Goal: Find specific page/section: Find specific page/section

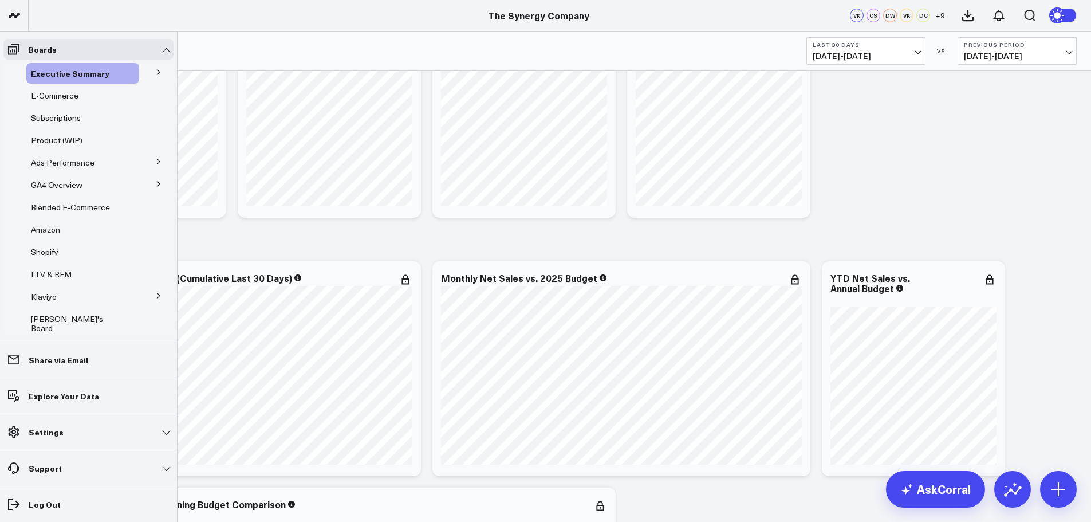
click at [155, 294] on icon at bounding box center [158, 295] width 7 height 7
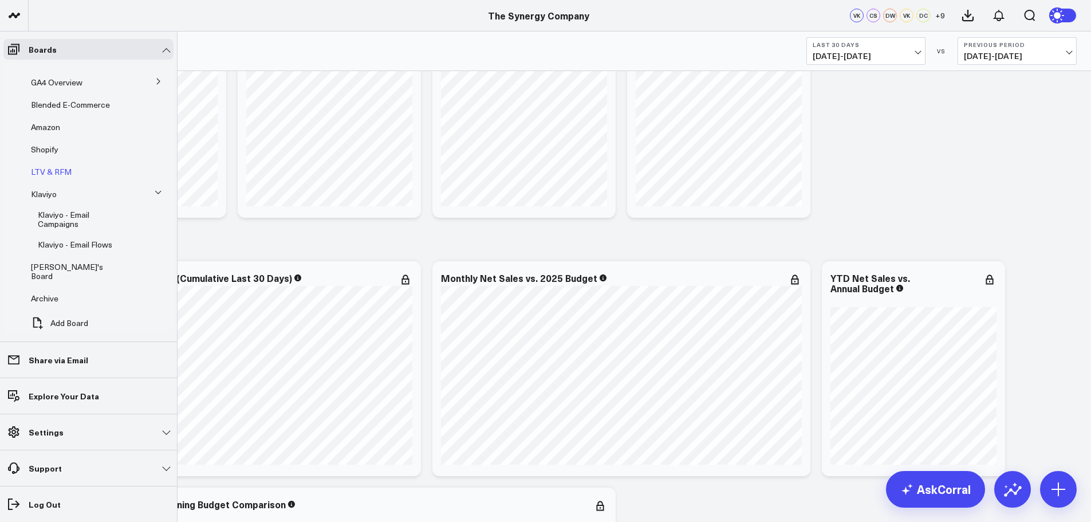
scroll to position [109, 0]
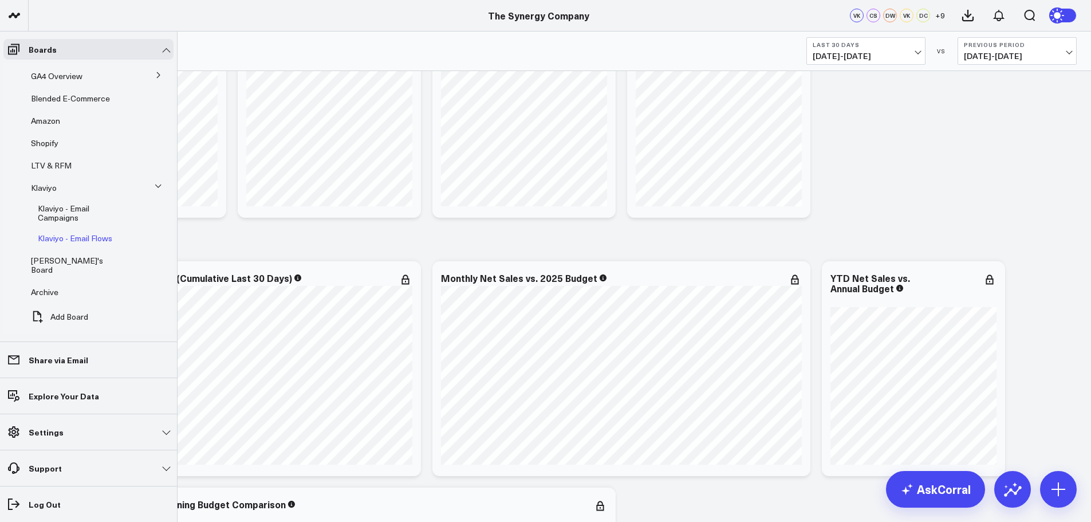
click at [81, 240] on span "Klaviyo - Email Flows" at bounding box center [75, 237] width 74 height 11
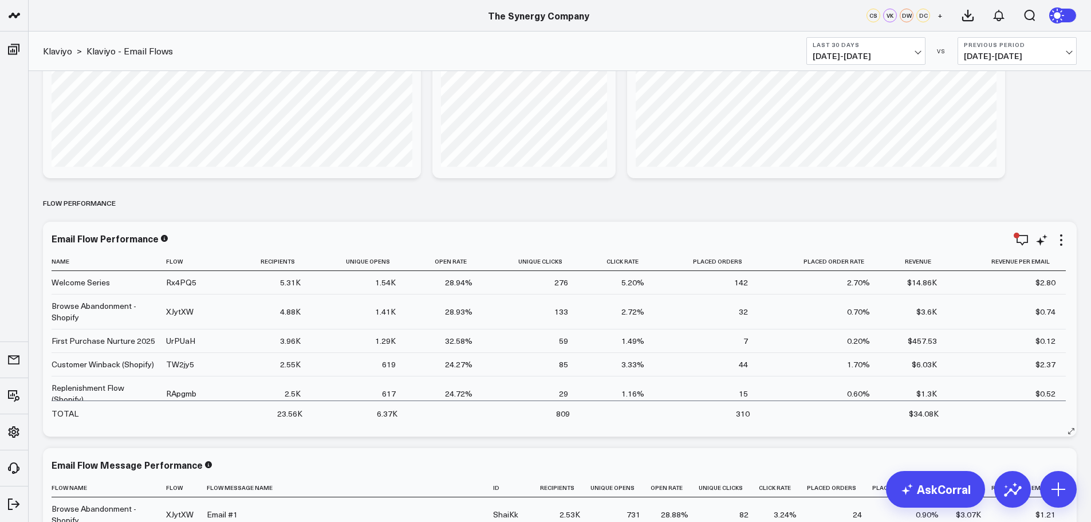
scroll to position [687, 0]
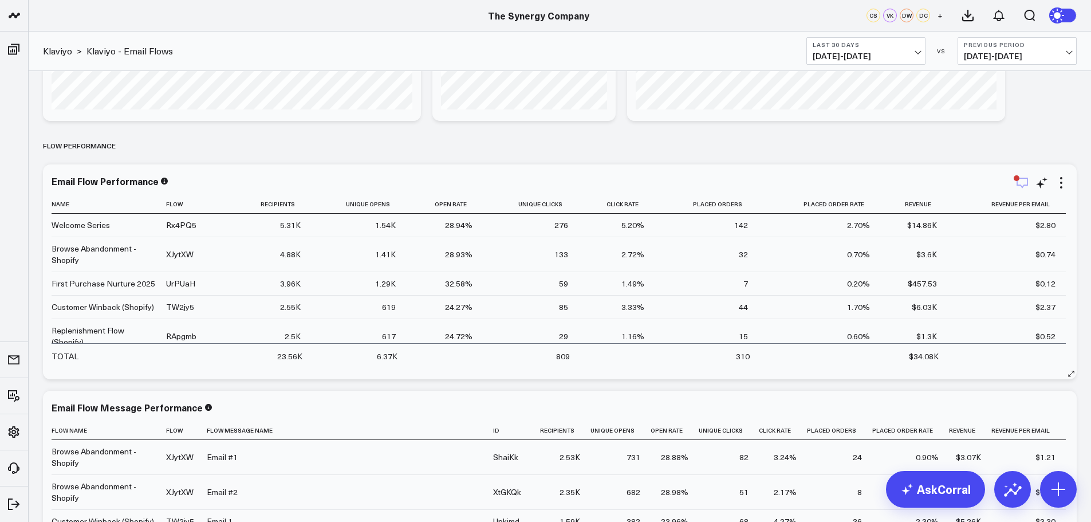
click at [1021, 182] on icon "button" at bounding box center [1022, 183] width 14 height 14
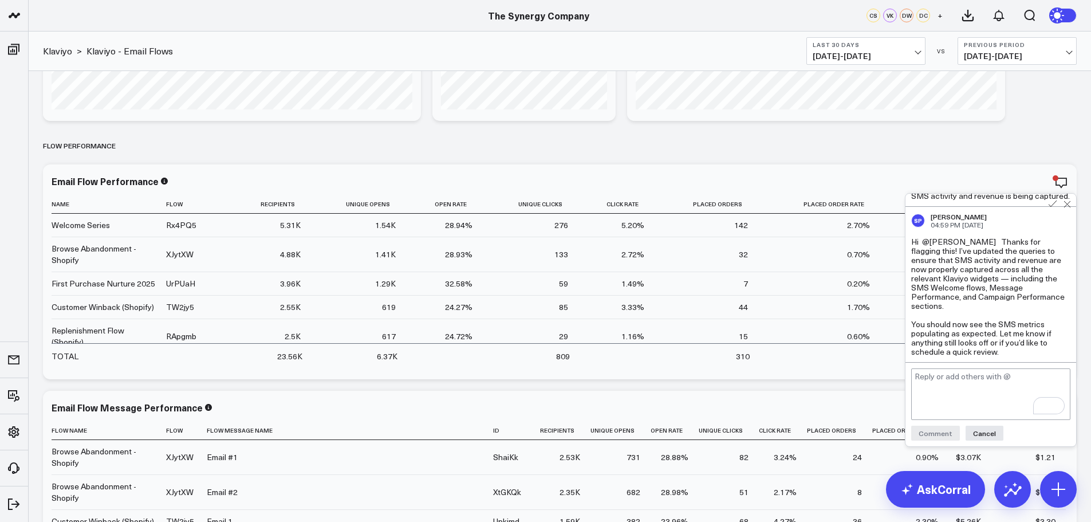
scroll to position [802, 0]
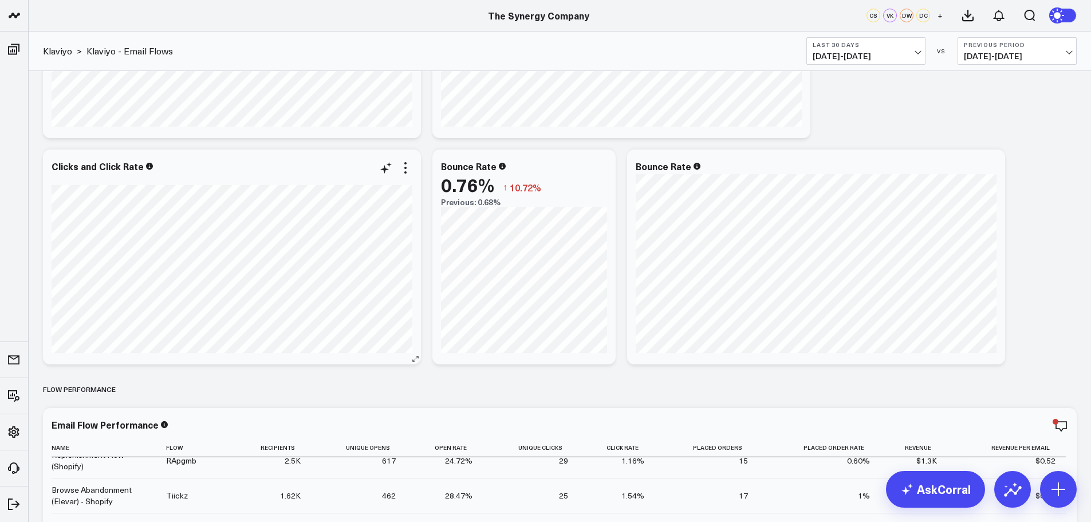
scroll to position [101, 0]
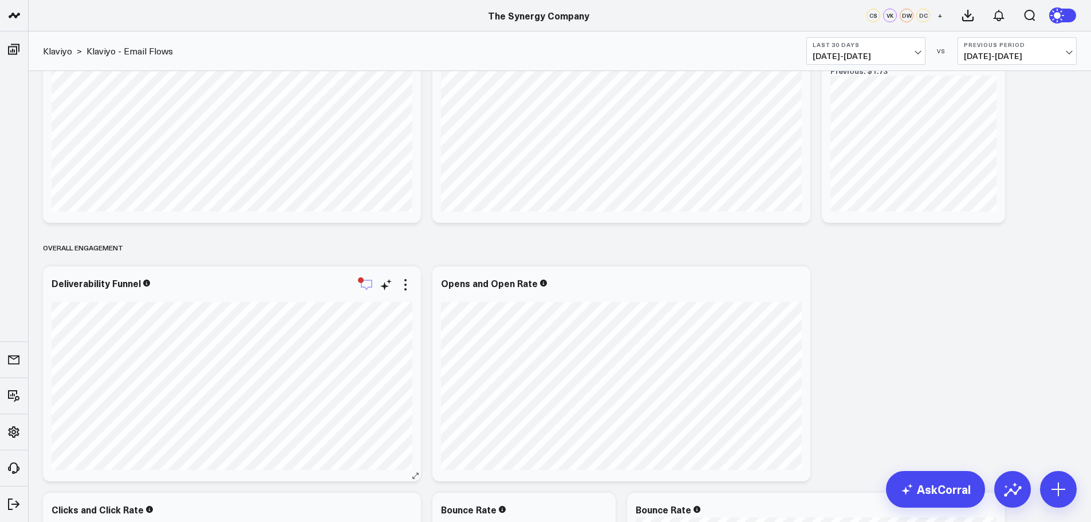
click at [365, 285] on icon "button" at bounding box center [367, 285] width 14 height 14
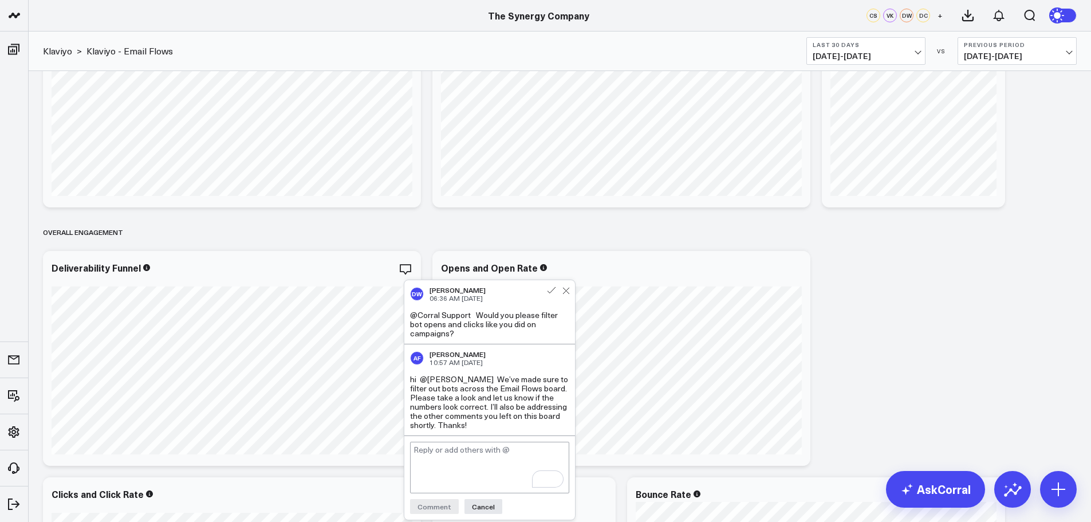
scroll to position [158, 0]
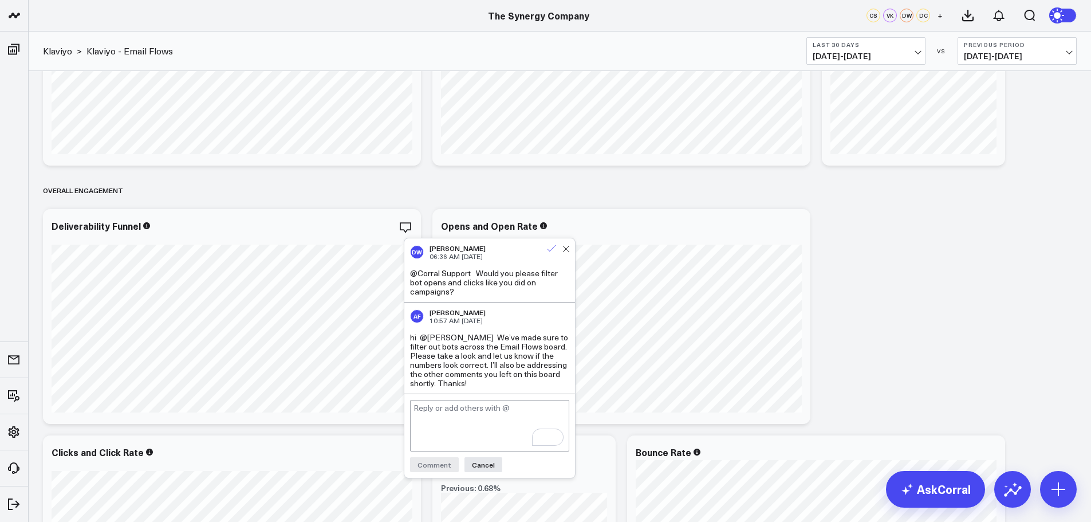
click at [550, 249] on icon at bounding box center [551, 248] width 10 height 10
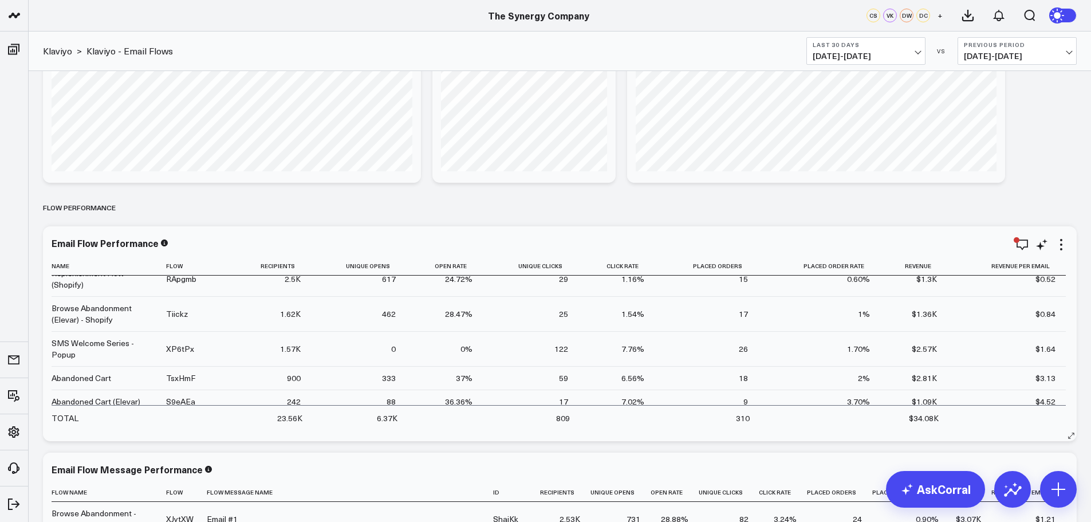
scroll to position [687, 0]
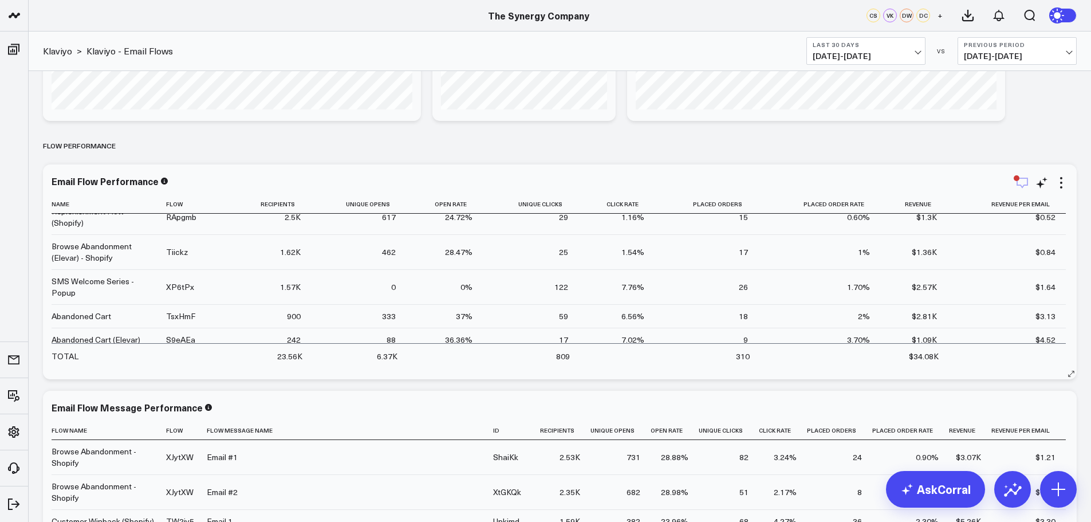
click at [1021, 183] on icon "button" at bounding box center [1022, 183] width 14 height 14
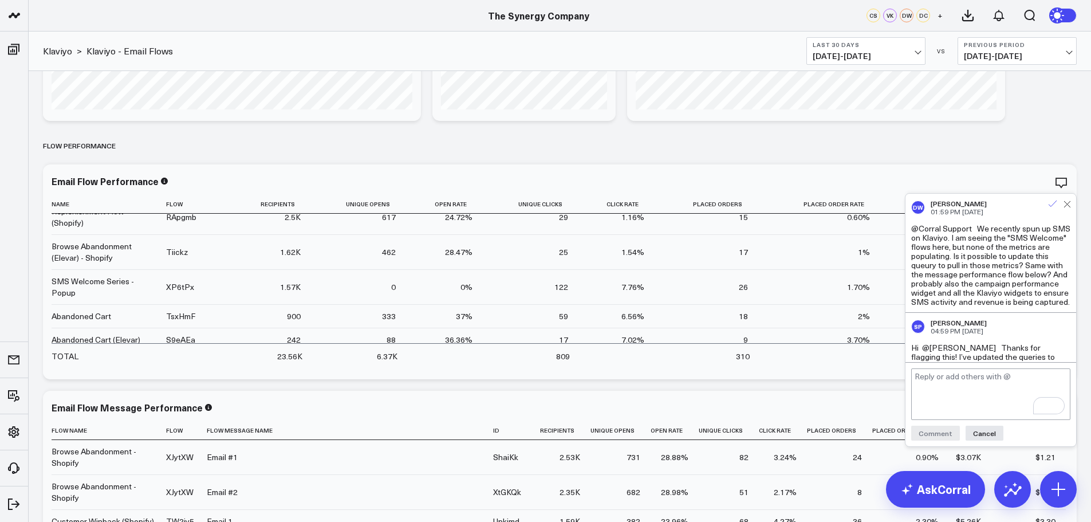
click at [1052, 204] on icon at bounding box center [1052, 204] width 10 height 10
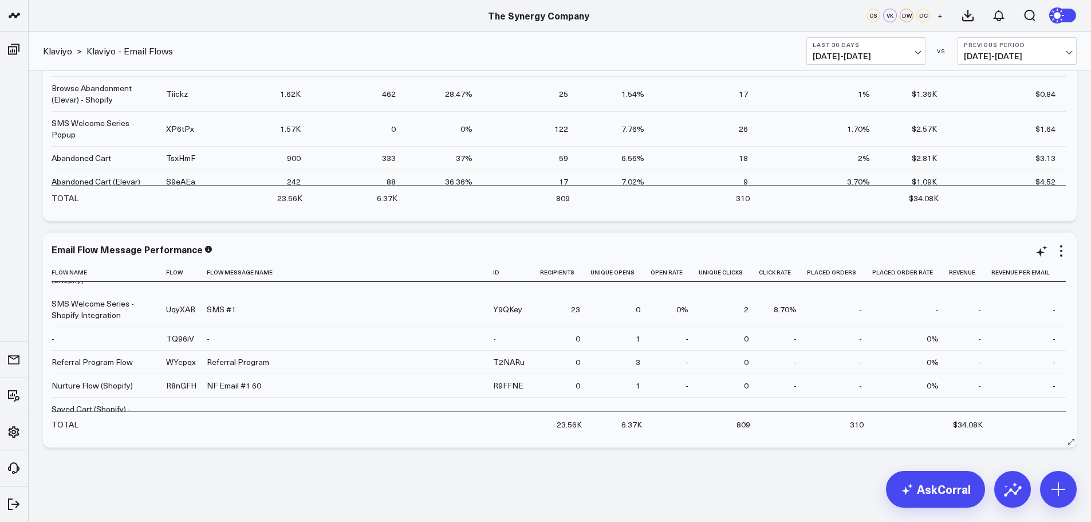
scroll to position [1087, 0]
